Goal: Information Seeking & Learning: Learn about a topic

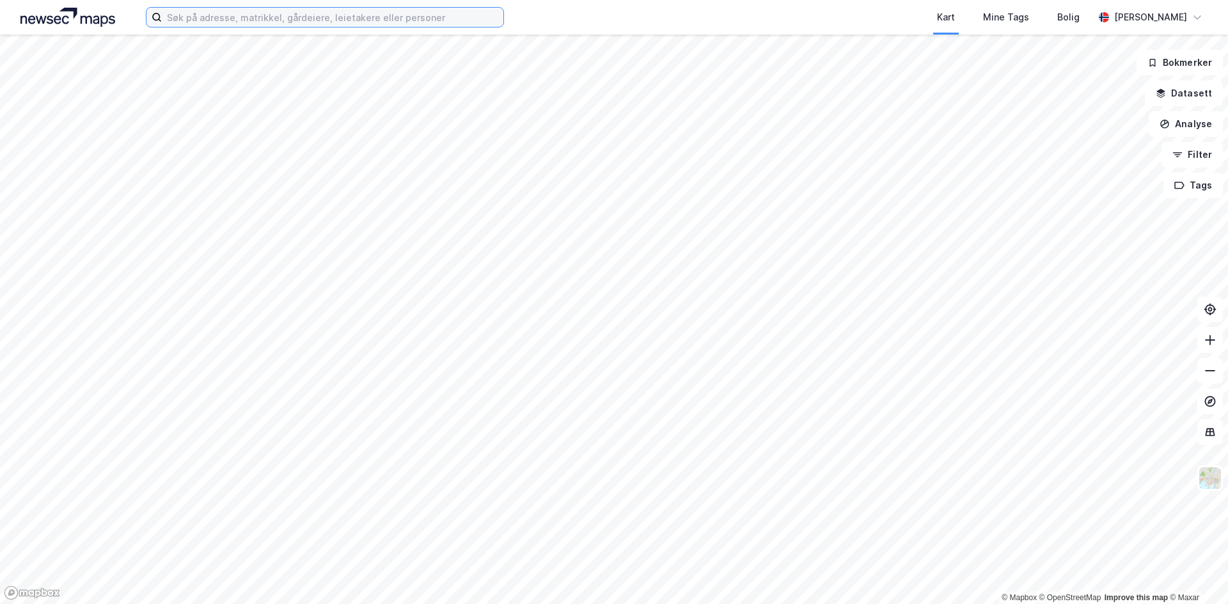
click at [405, 25] on input at bounding box center [332, 17] width 341 height 19
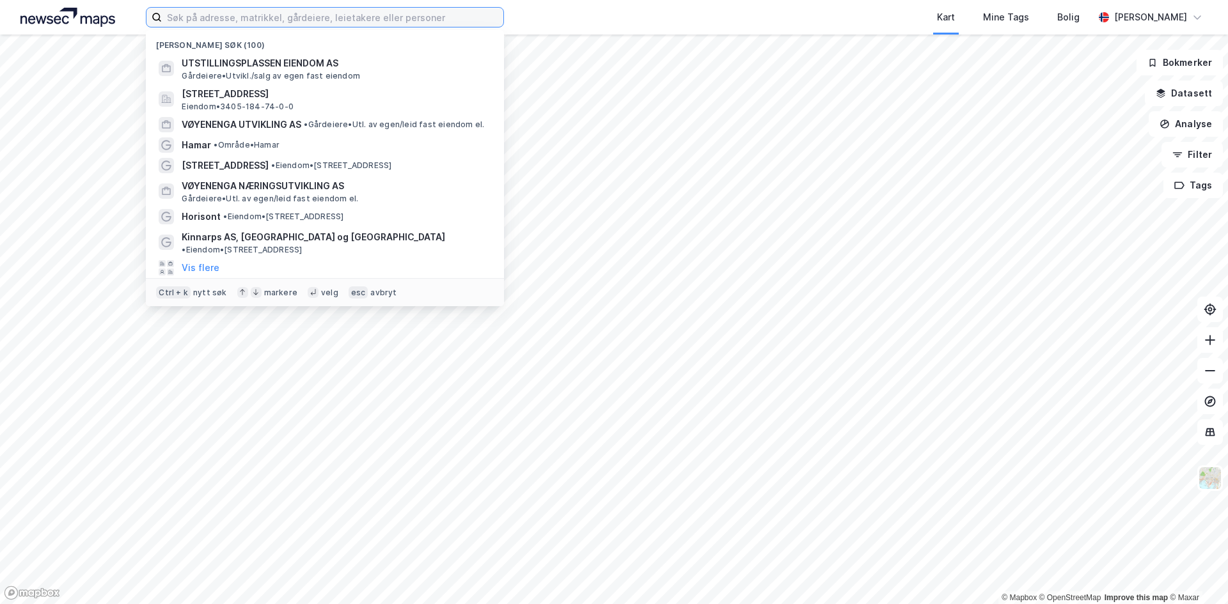
paste input "[STREET_ADDRESS]"
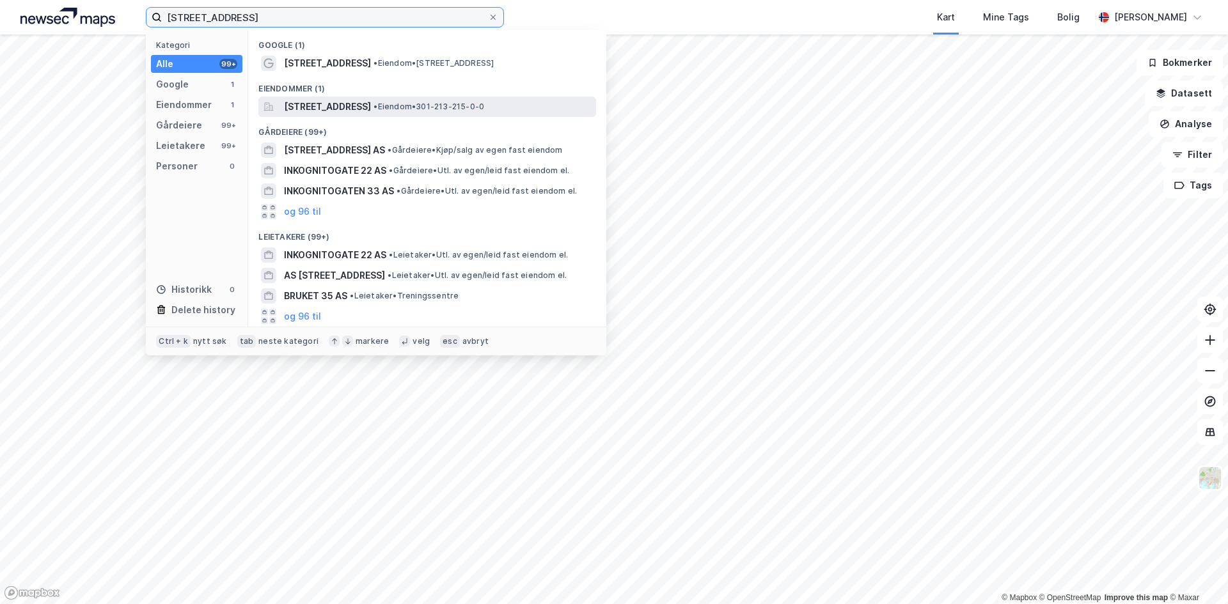
type input "[STREET_ADDRESS]"
click at [340, 105] on span "[STREET_ADDRESS]" at bounding box center [327, 106] width 87 height 15
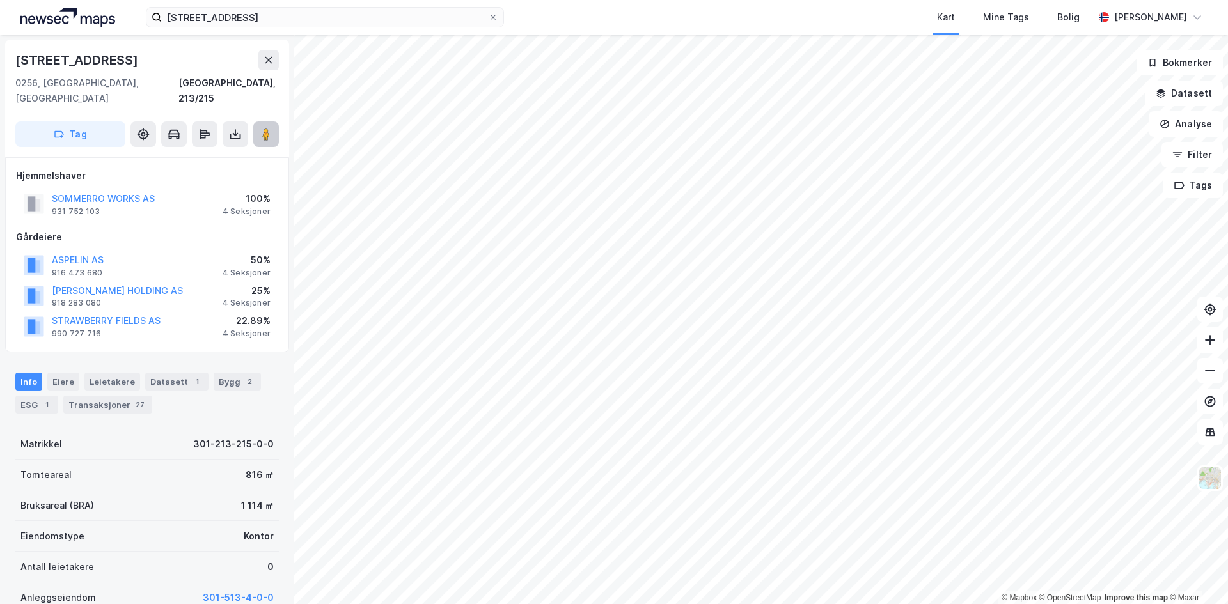
click at [257, 121] on button at bounding box center [266, 134] width 26 height 26
